Goal: Task Accomplishment & Management: Use online tool/utility

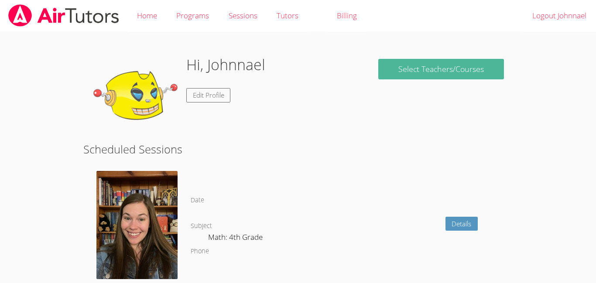
click at [425, 77] on link "Select Teachers/Courses" at bounding box center [441, 69] width 126 height 21
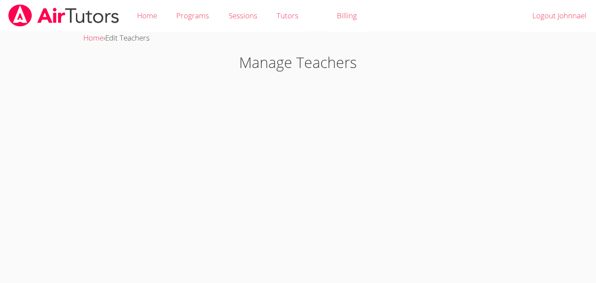
click at [418, 86] on body "Home Programs Sessions Tutors Billing Logout Johnnael Home › Edit Teachers Mana…" at bounding box center [298, 141] width 596 height 283
click at [153, 155] on body "Home Programs Sessions Tutors Billing Logout Johnnael Home › Edit Teachers Mana…" at bounding box center [298, 141] width 596 height 283
click at [234, 129] on body "Home Programs Sessions Tutors Billing Logout Johnnael Home › Edit Teachers Mana…" at bounding box center [298, 141] width 596 height 283
click at [279, 131] on body "Home Programs Sessions Tutors Billing Logout Johnnael Home › Edit Teachers Mana…" at bounding box center [298, 141] width 596 height 283
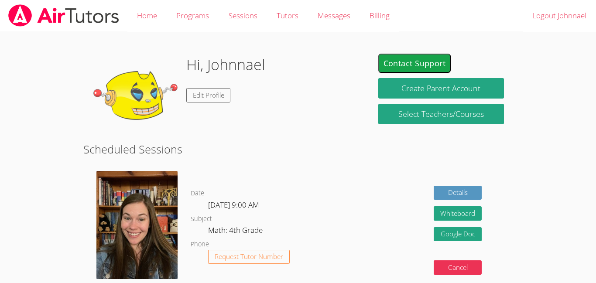
click at [327, 108] on div "Hi, [PERSON_NAME] Edit Profile" at bounding box center [226, 97] width 269 height 87
click at [368, 204] on div "Details Whiteboard Hidden Google Doc Cancel" at bounding box center [426, 234] width 171 height 138
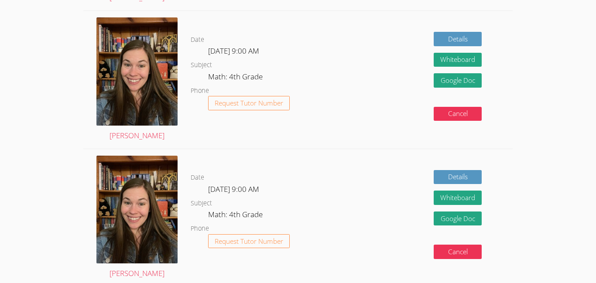
click at [185, 235] on div "[PERSON_NAME]" at bounding box center [136, 218] width 107 height 138
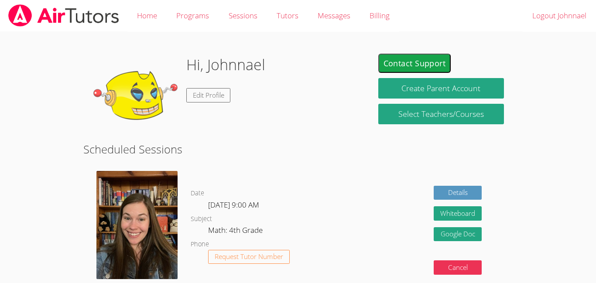
click at [205, 152] on h2 "Scheduled Sessions" at bounding box center [297, 149] width 429 height 17
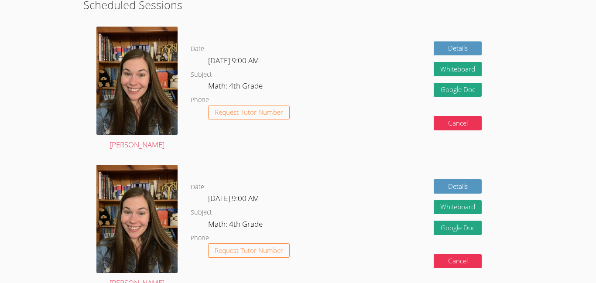
scroll to position [126, 0]
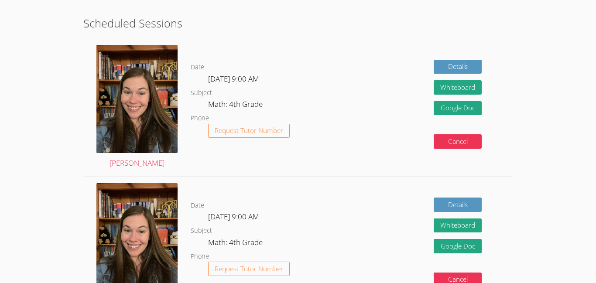
click at [24, 157] on html "Home Programs Sessions Tutors Messages Billing Logout Johnnael Hi, Johnnael Edi…" at bounding box center [298, 15] width 596 height 283
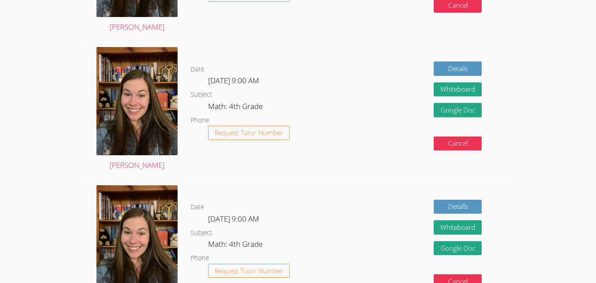
scroll to position [267, 0]
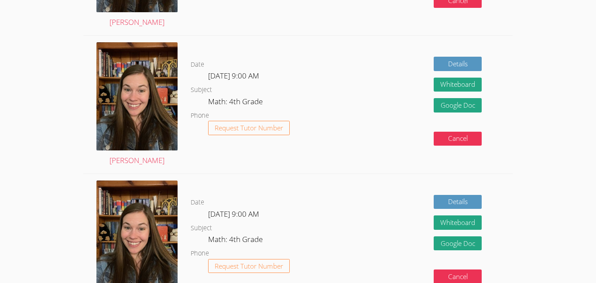
click at [321, 41] on div "Date [DATE] 9:00 AM Subject Math: 4th Grade Phone Request Tutor Number" at bounding box center [266, 105] width 150 height 138
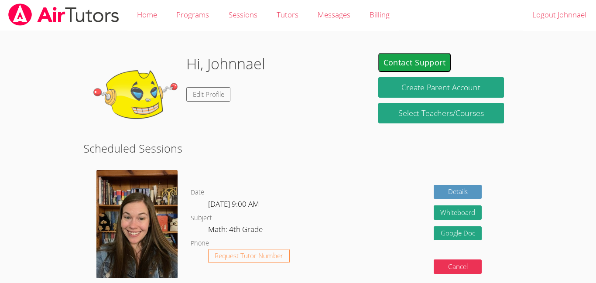
scroll to position [0, 0]
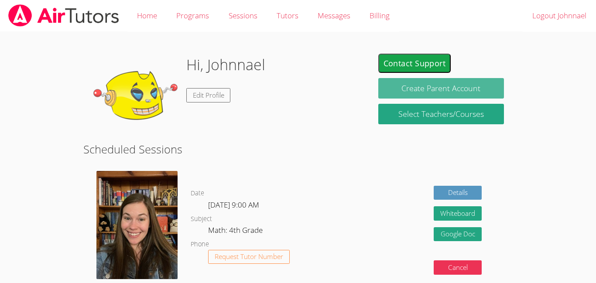
click at [400, 83] on button "Create Parent Account" at bounding box center [441, 88] width 126 height 21
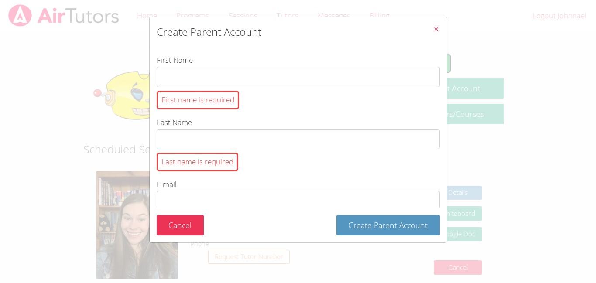
click at [433, 31] on icon "Close" at bounding box center [435, 28] width 7 height 7
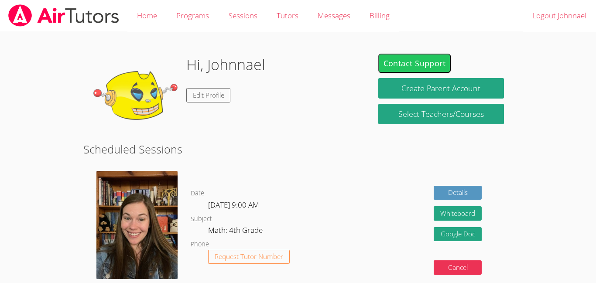
click at [439, 57] on button "Contact Support" at bounding box center [414, 63] width 73 height 19
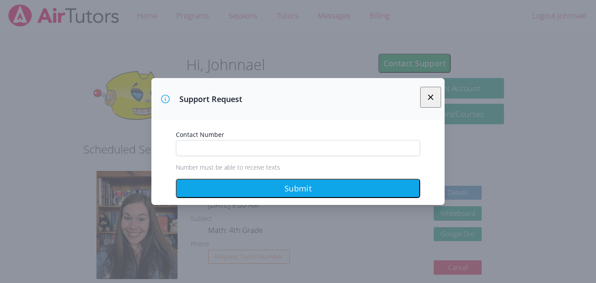
click at [418, 101] on div "Support Request" at bounding box center [297, 99] width 293 height 42
click at [432, 93] on icon "button" at bounding box center [430, 97] width 10 height 10
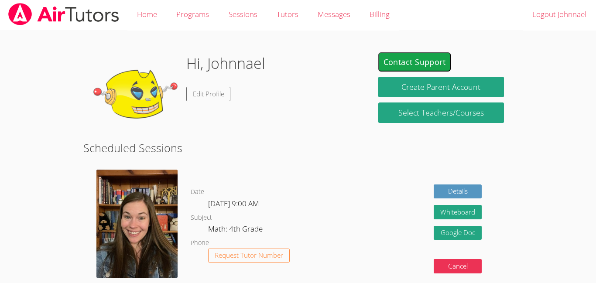
scroll to position [2, 0]
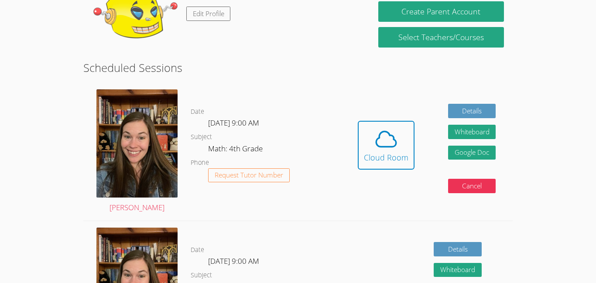
scroll to position [114, 0]
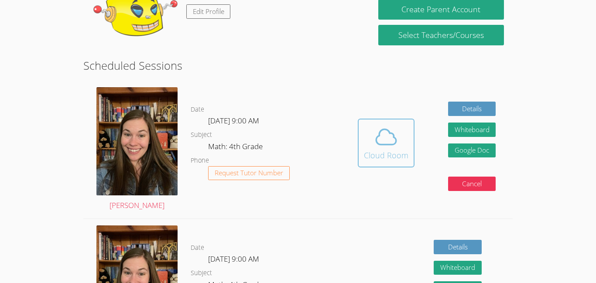
click at [395, 154] on div "Cloud Room" at bounding box center [386, 155] width 45 height 12
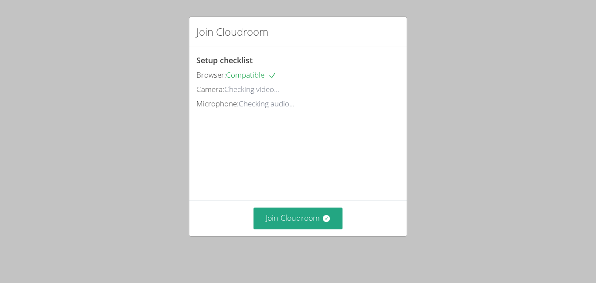
click at [394, 154] on div "Setup checklist Browser: Compatible Camera: Checking video... Microphone: Check…" at bounding box center [297, 123] width 217 height 153
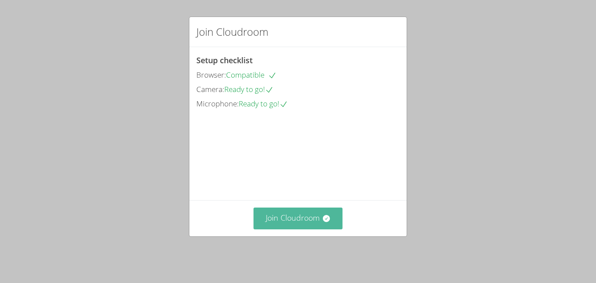
click at [304, 229] on button "Join Cloudroom" at bounding box center [298, 218] width 89 height 21
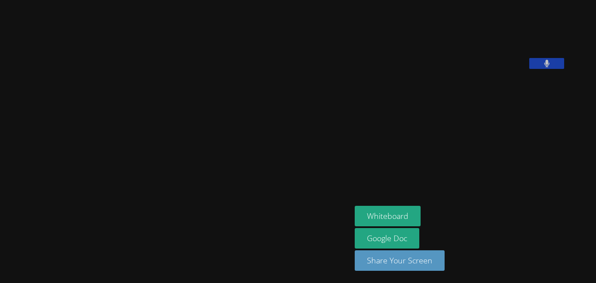
click at [110, 204] on video at bounding box center [175, 124] width 131 height 194
click at [110, 206] on video at bounding box center [175, 124] width 131 height 194
click at [110, 99] on video at bounding box center [175, 124] width 131 height 194
click at [180, 158] on video at bounding box center [175, 124] width 131 height 194
click at [124, 135] on video at bounding box center [175, 124] width 131 height 194
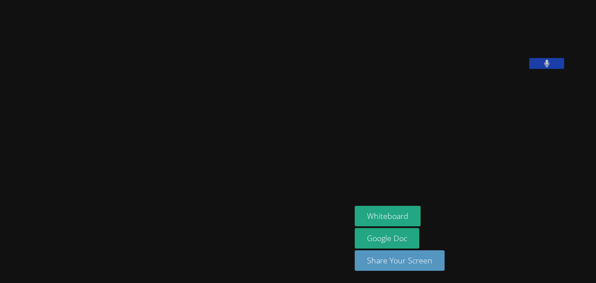
click at [110, 58] on video at bounding box center [175, 124] width 131 height 194
click at [110, 145] on video at bounding box center [175, 124] width 131 height 194
click at [110, 146] on video at bounding box center [175, 124] width 131 height 194
click at [110, 147] on video at bounding box center [175, 124] width 131 height 194
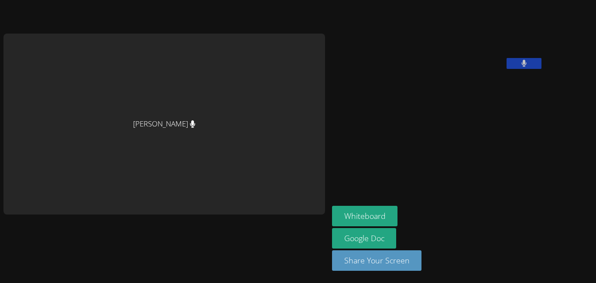
click at [507, 69] on button at bounding box center [524, 63] width 35 height 11
click at [336, 219] on button "Whiteboard" at bounding box center [365, 216] width 66 height 21
